Goal: Download file/media

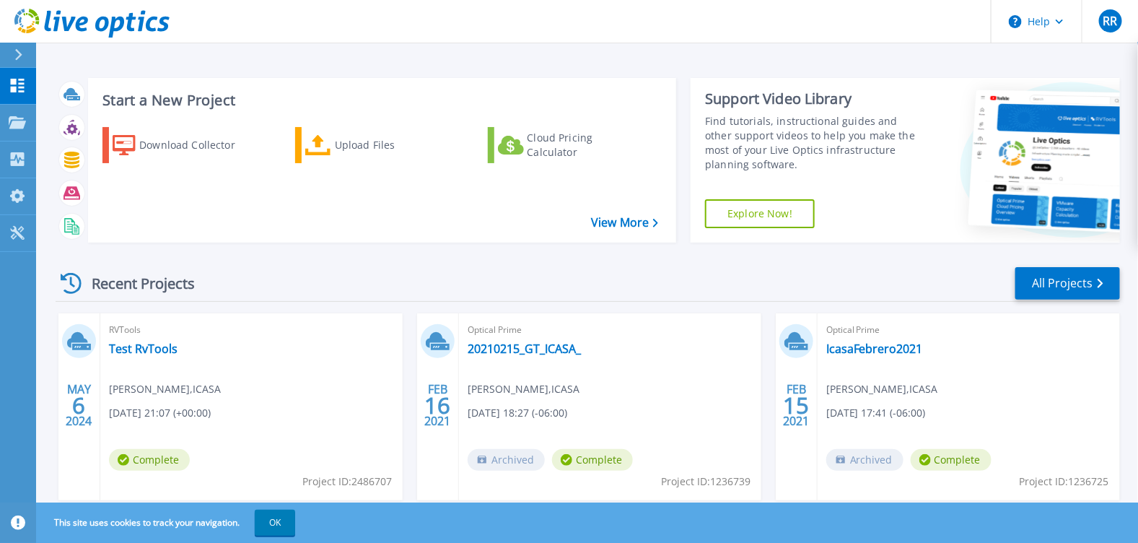
click at [336, 273] on div "Recent Projects All Projects" at bounding box center [588, 284] width 1064 height 36
click at [191, 146] on div "Download Collector" at bounding box center [196, 145] width 115 height 29
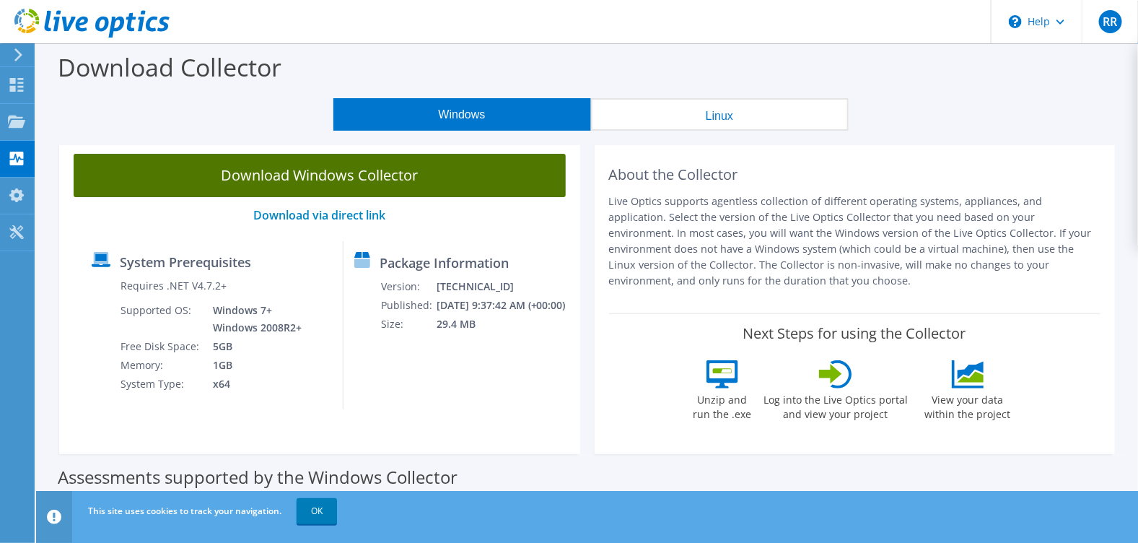
click at [343, 185] on link "Download Windows Collector" at bounding box center [320, 175] width 492 height 43
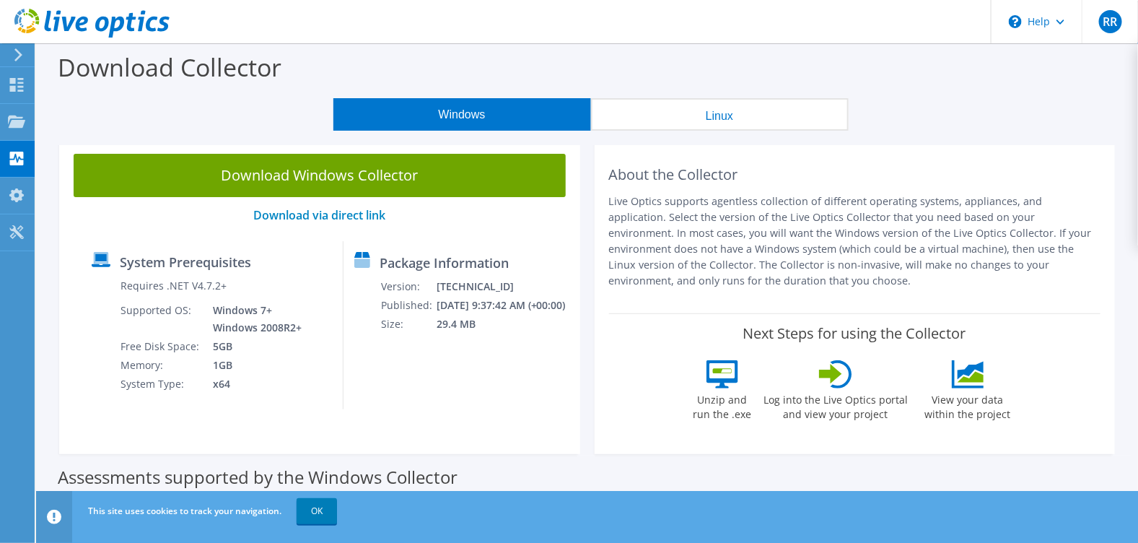
click at [706, 64] on div "Download Collector" at bounding box center [586, 70] width 1087 height 55
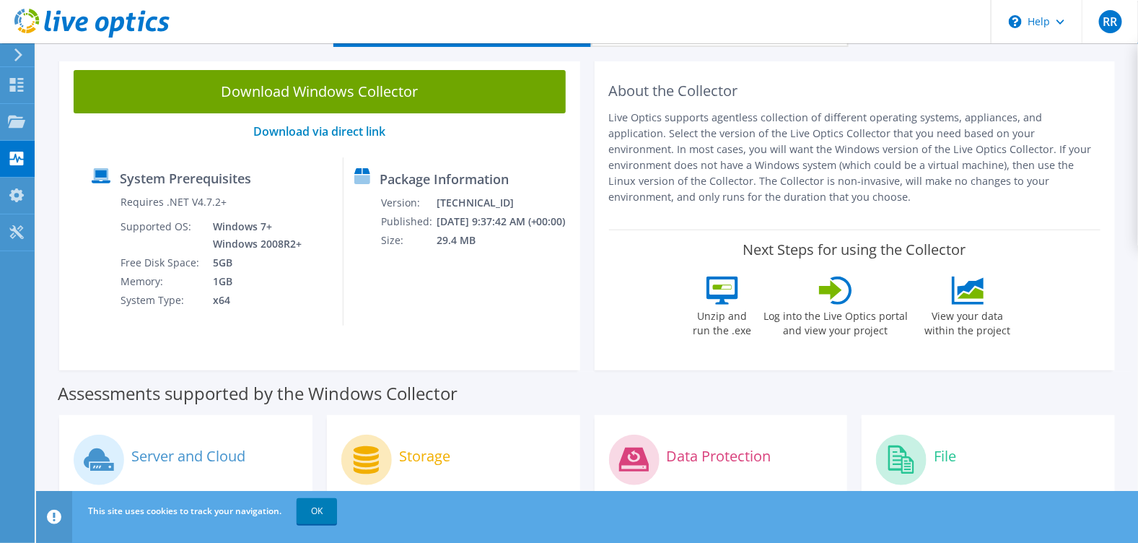
scroll to position [288, 0]
